Goal: Task Accomplishment & Management: Use online tool/utility

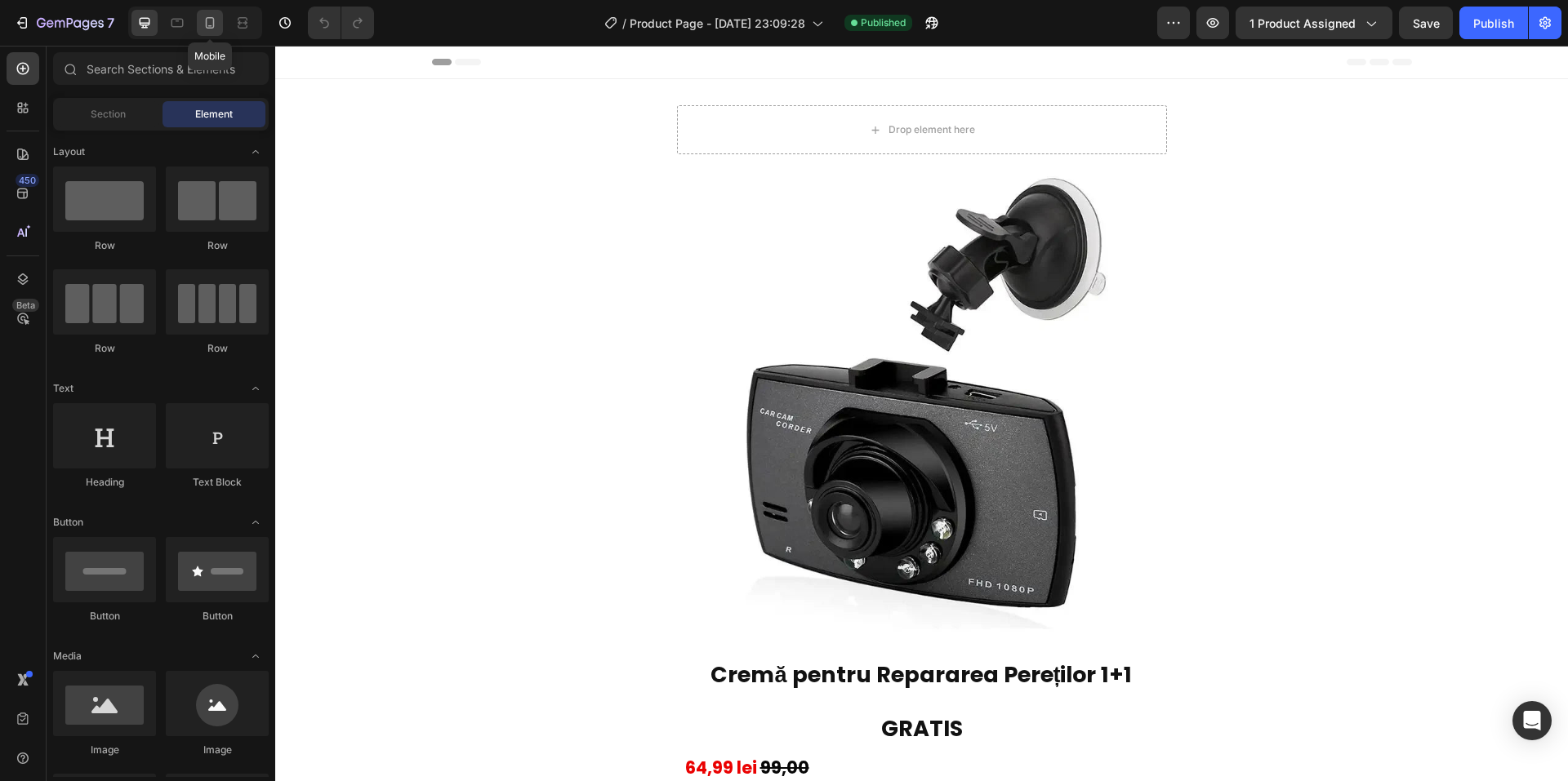
click at [220, 11] on div at bounding box center [210, 22] width 26 height 26
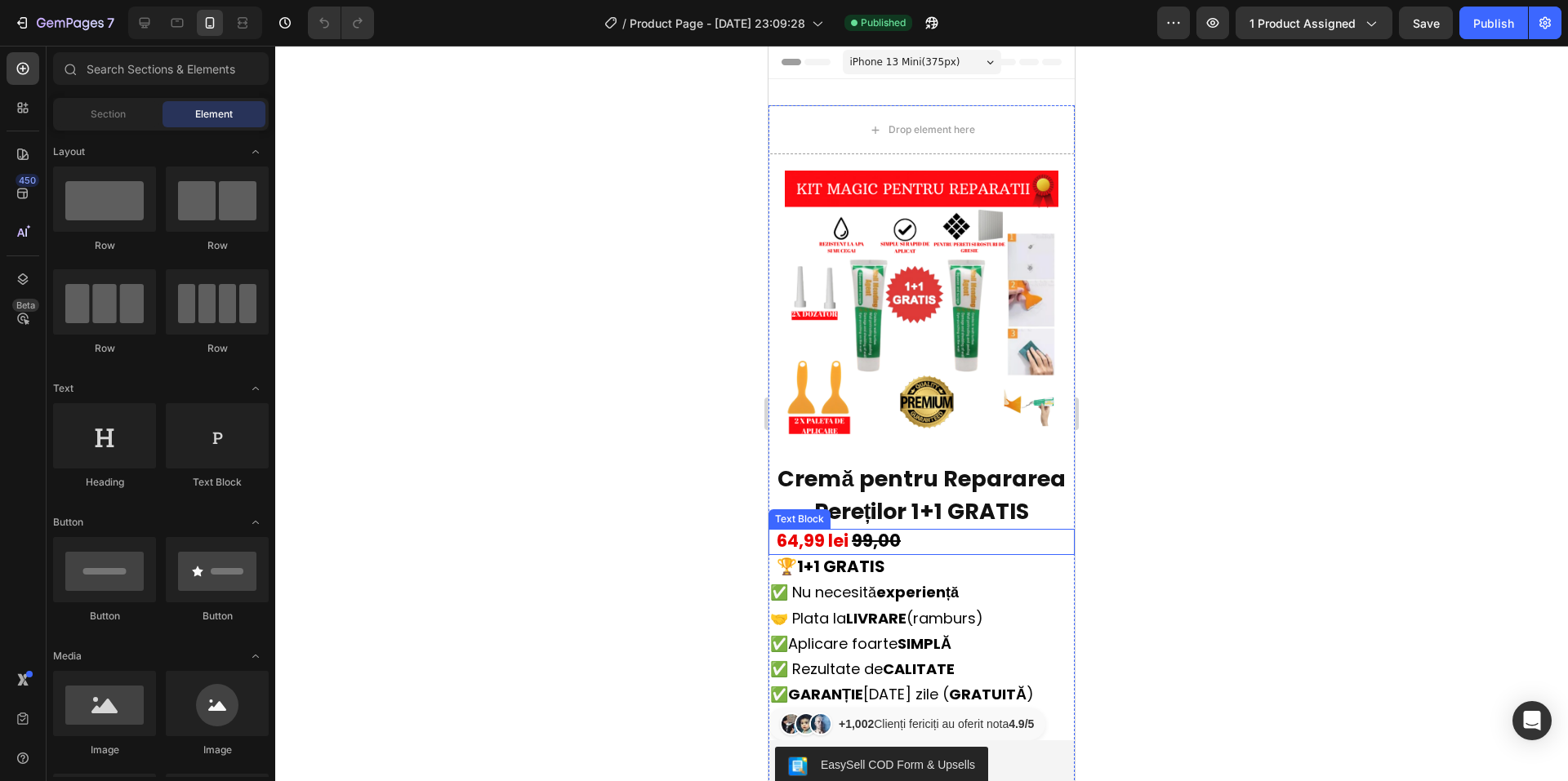
click at [801, 529] on strong "64,99 lei" at bounding box center [812, 540] width 72 height 23
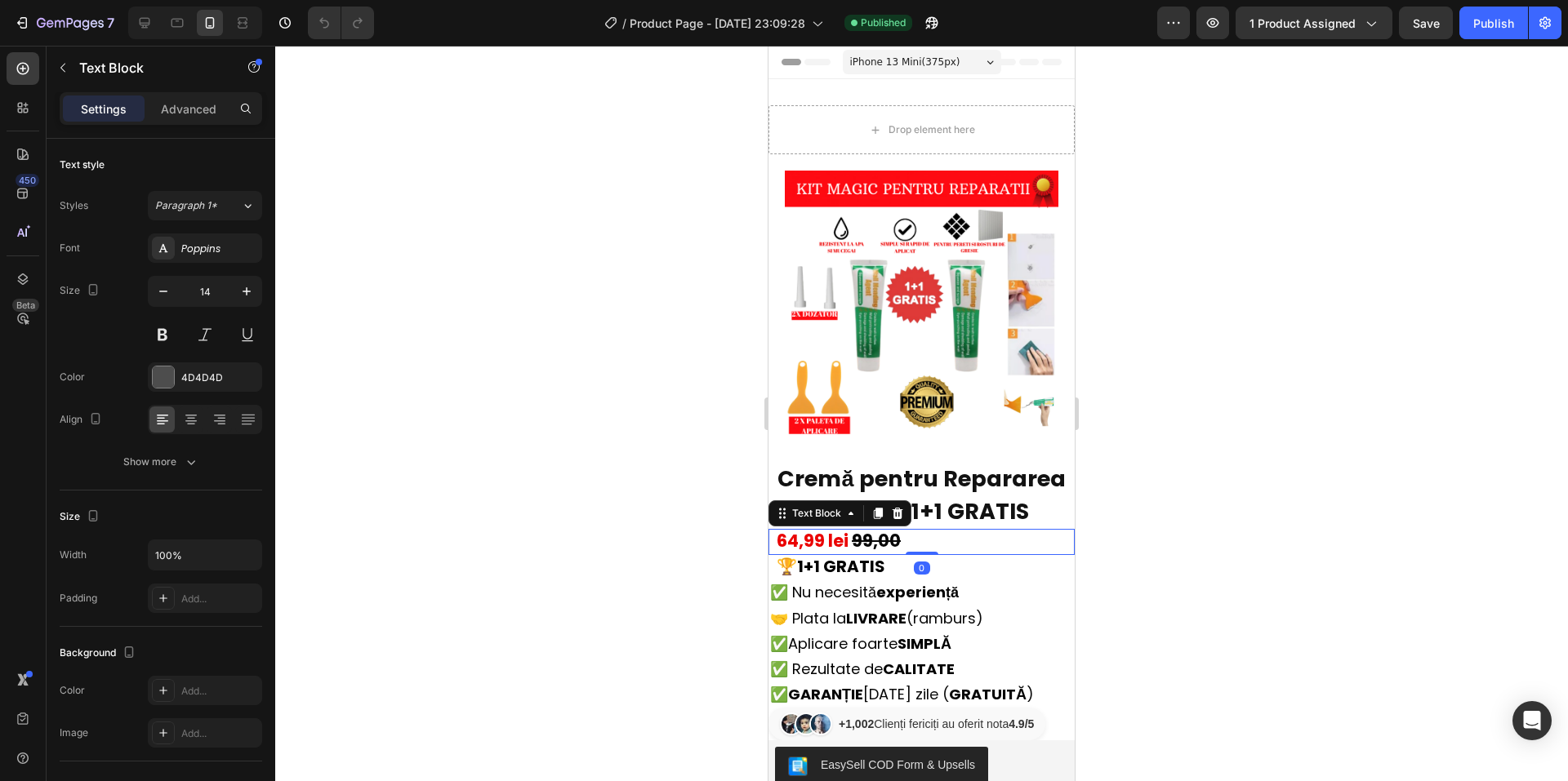
click at [799, 529] on strong "64,99 lei" at bounding box center [812, 540] width 72 height 23
click at [1420, 395] on div at bounding box center [921, 413] width 1293 height 735
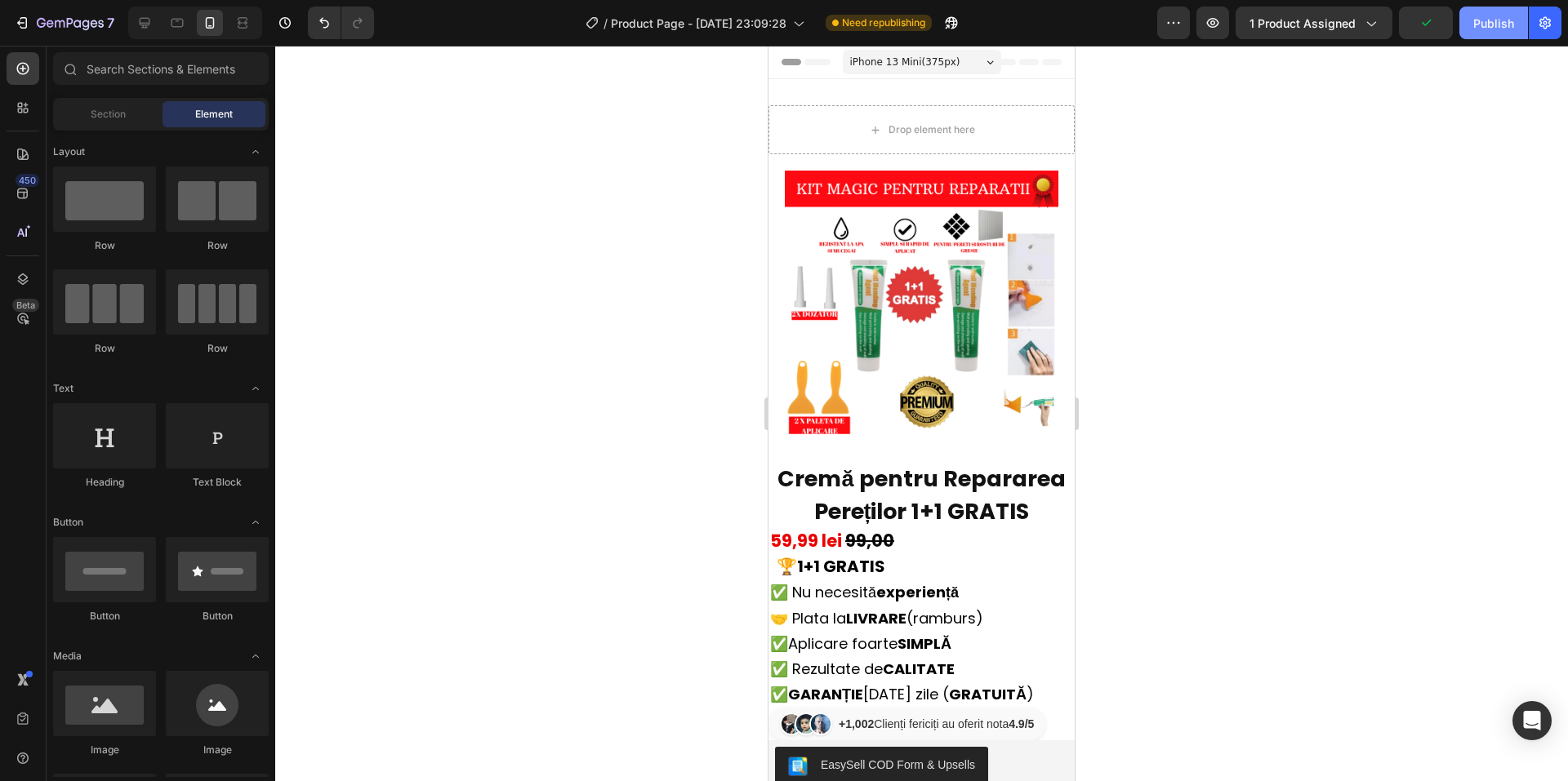
click at [1493, 22] on div "Publish" at bounding box center [1493, 23] width 41 height 17
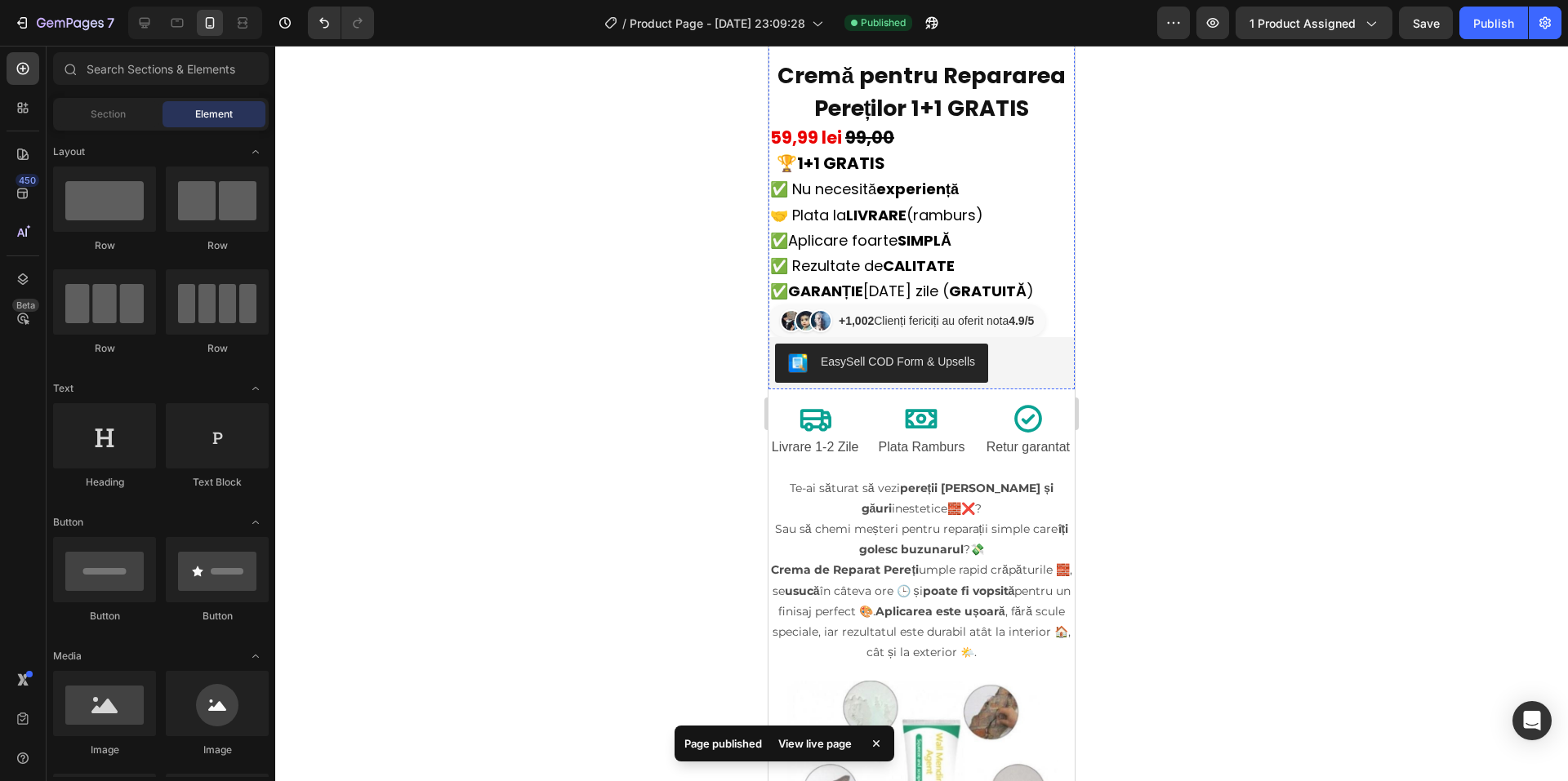
scroll to position [408, 0]
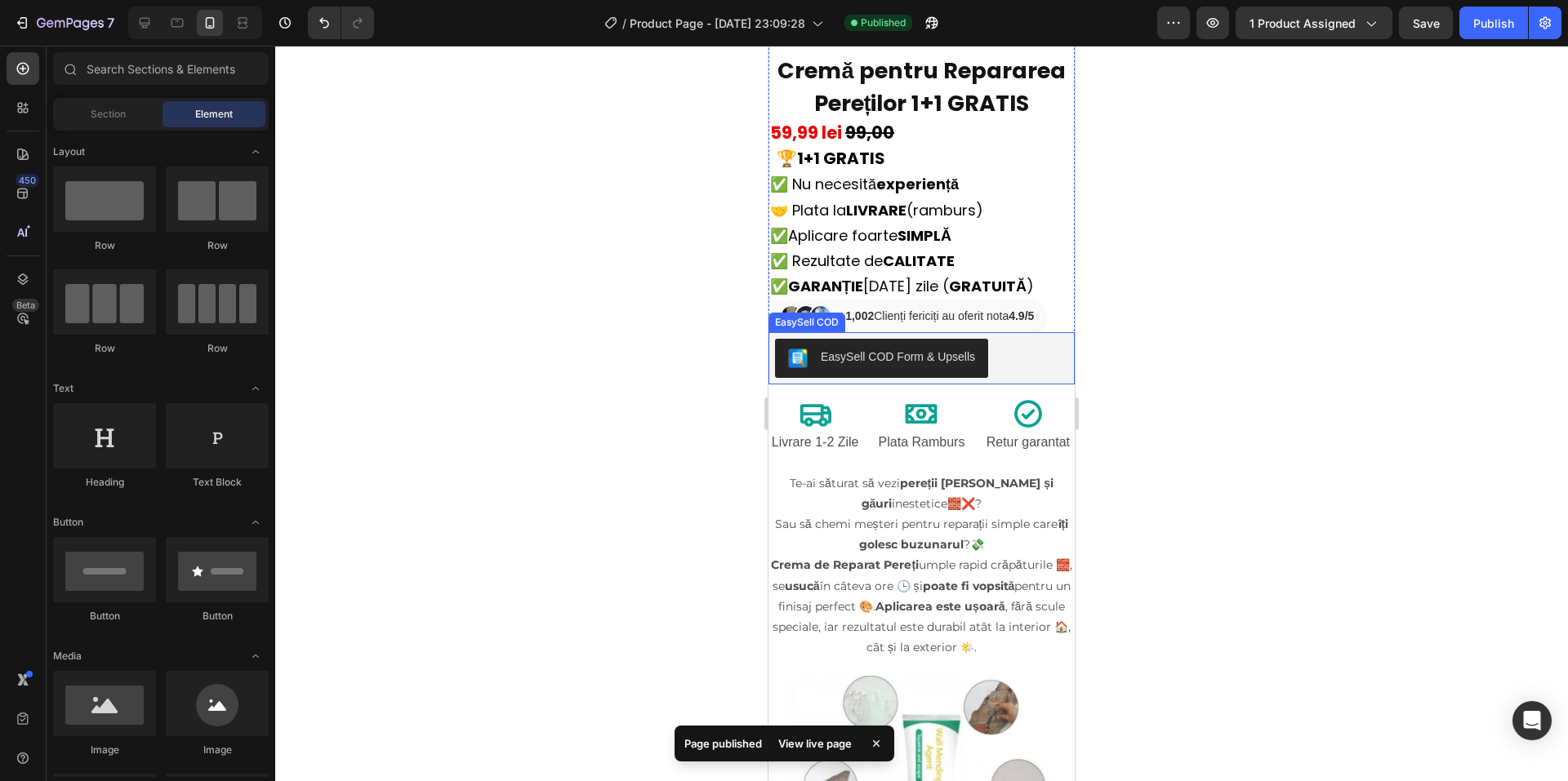
click at [894, 348] on div "EasySell COD Form & Upsells" at bounding box center [898, 357] width 154 height 17
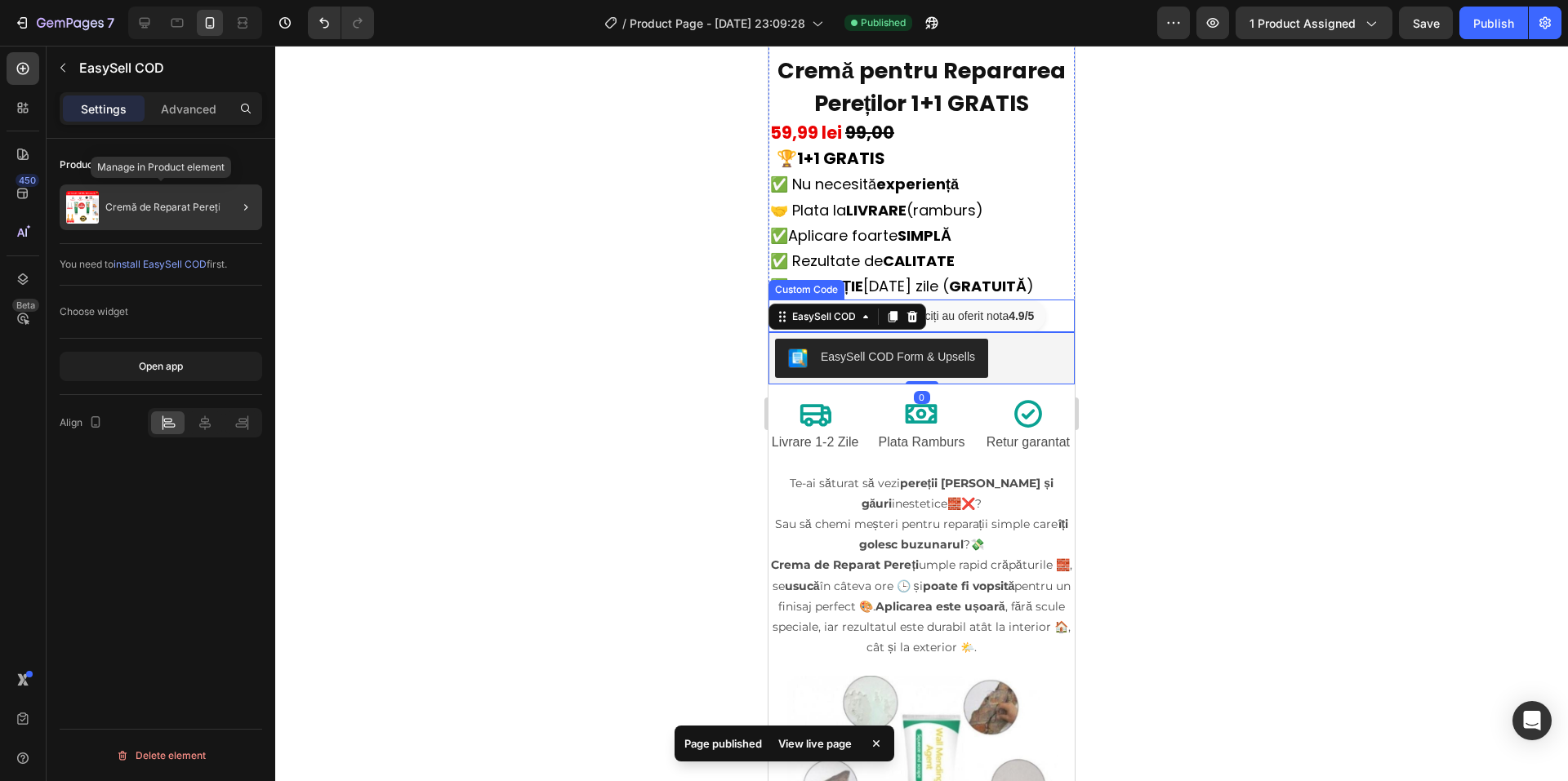
click at [213, 207] on p "Cremă de Reparat Pereți" at bounding box center [163, 207] width 116 height 11
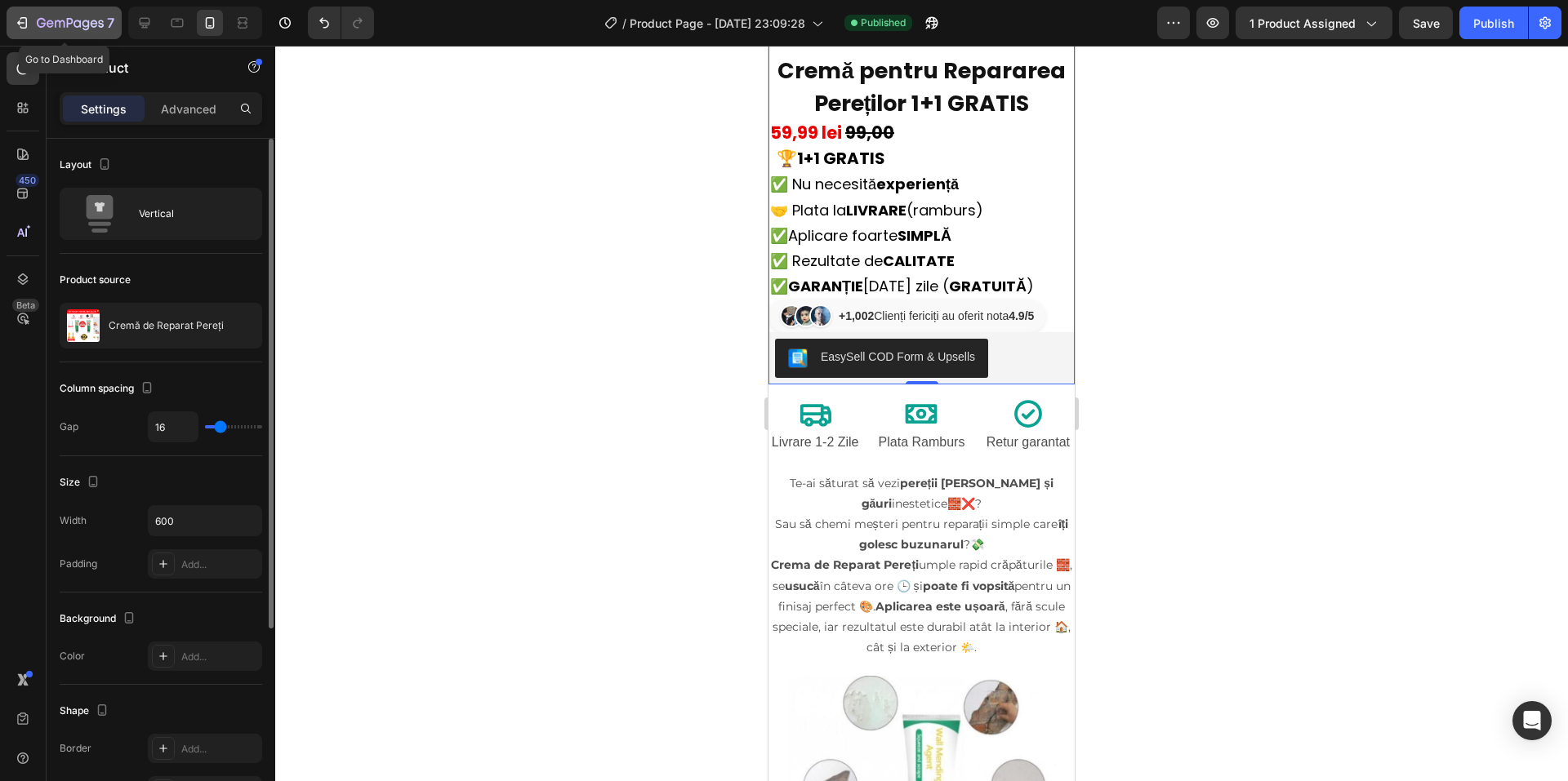
click at [45, 19] on icon "button" at bounding box center [71, 24] width 67 height 14
